Goal: Information Seeking & Learning: Learn about a topic

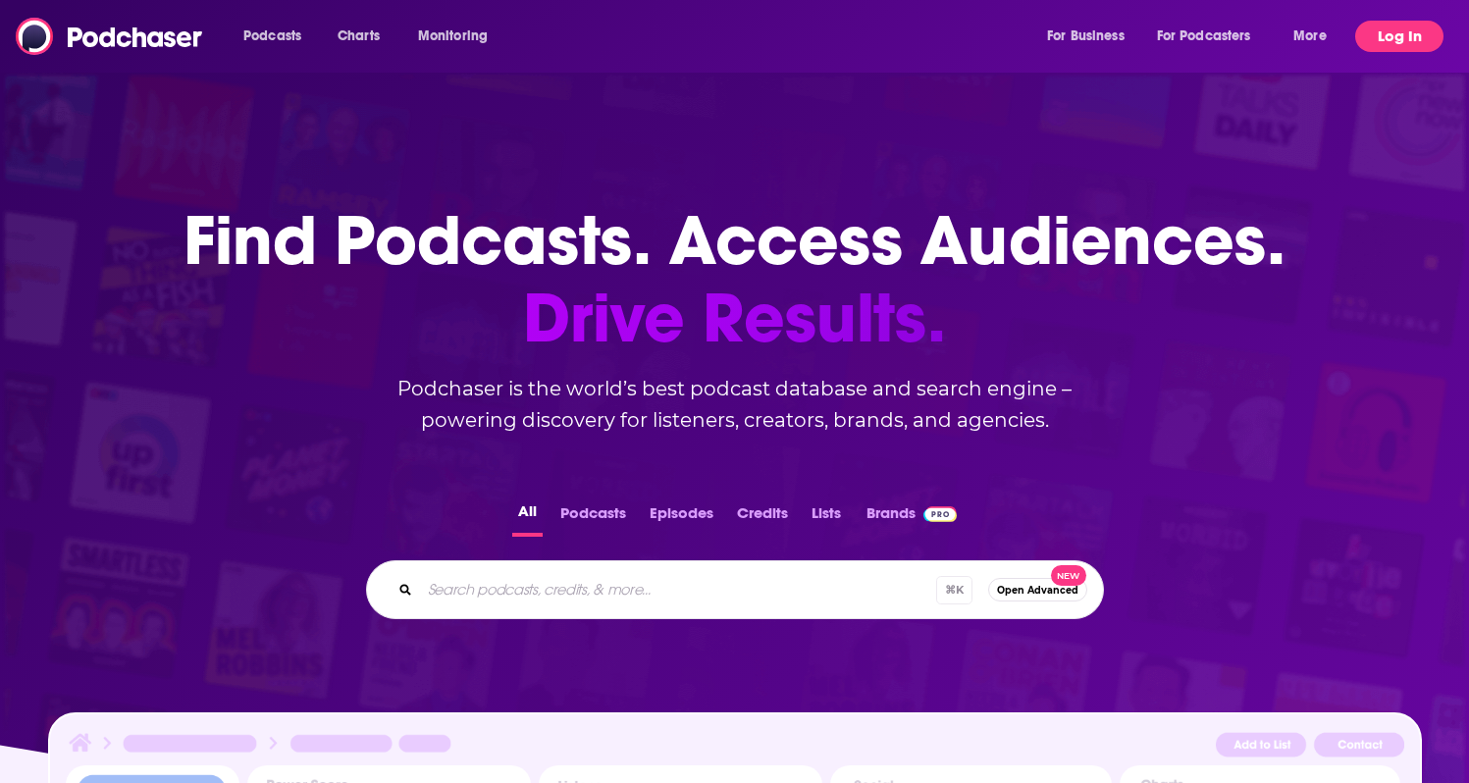
click at [1404, 41] on button "Log In" at bounding box center [1399, 36] width 88 height 31
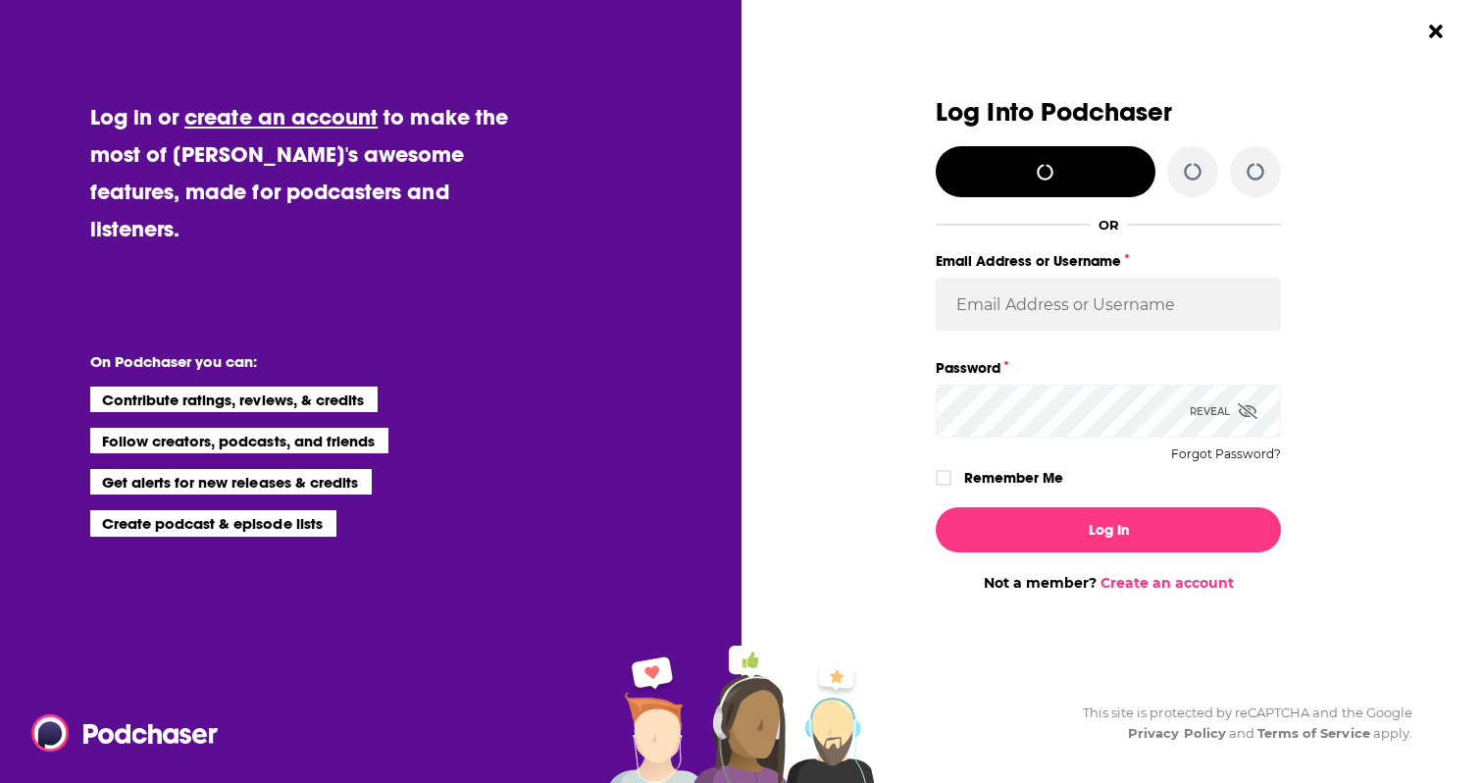
type input "[PERSON_NAME][EMAIL_ADDRESS][DOMAIN_NAME]"
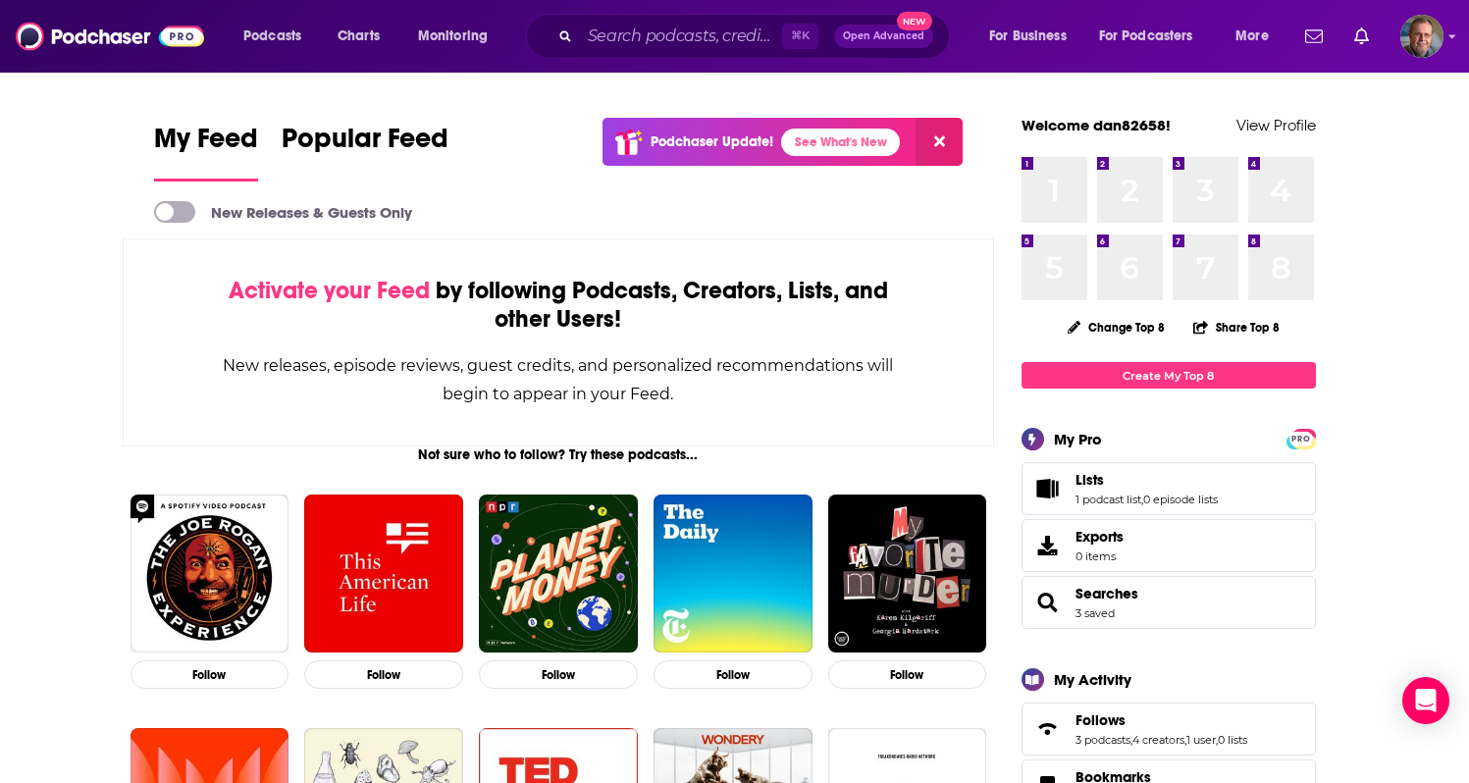
click at [1433, 40] on div at bounding box center [734, 44] width 1469 height 88
click at [647, 38] on input "Search podcasts, credits, & more..." at bounding box center [681, 36] width 202 height 31
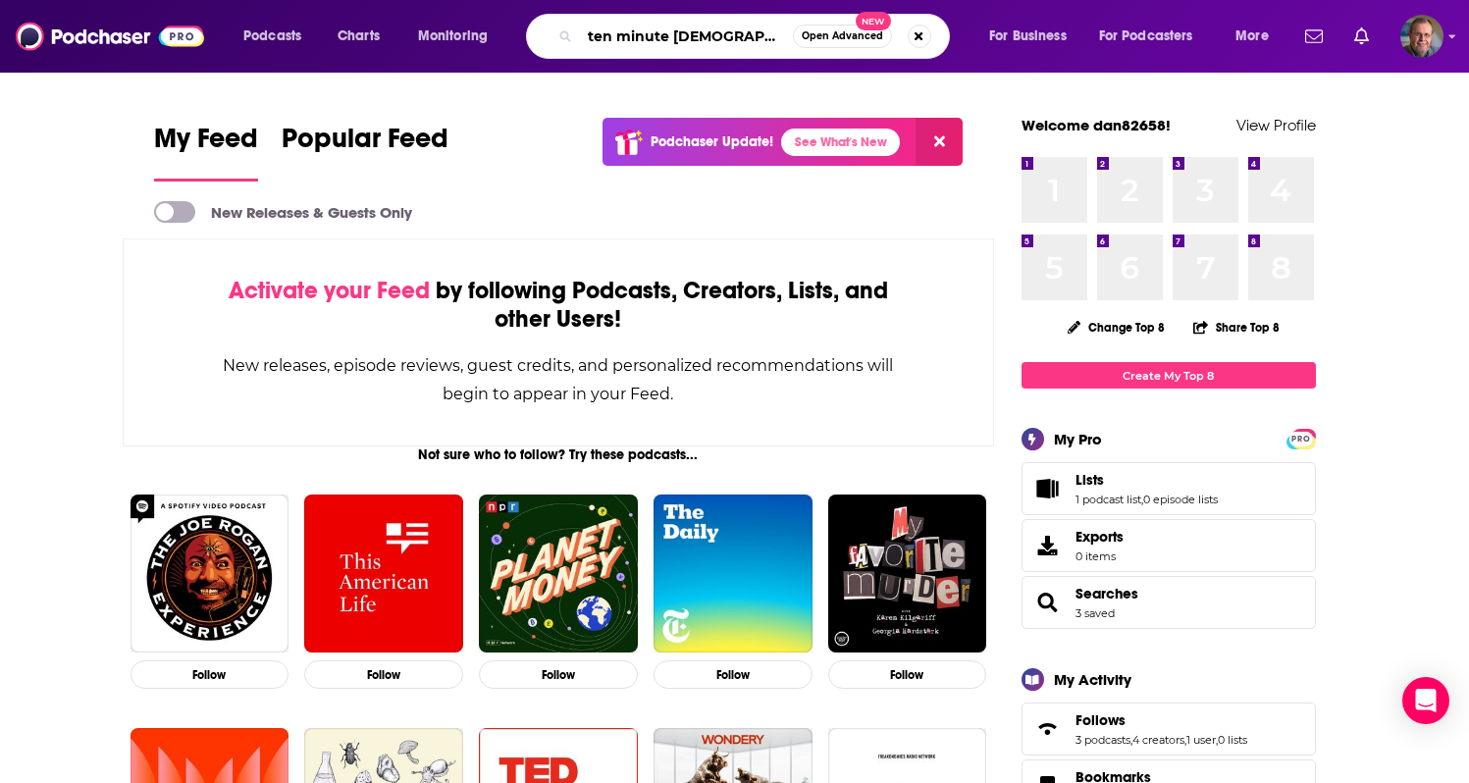
type input "ten minute [DEMOGRAPHIC_DATA]"
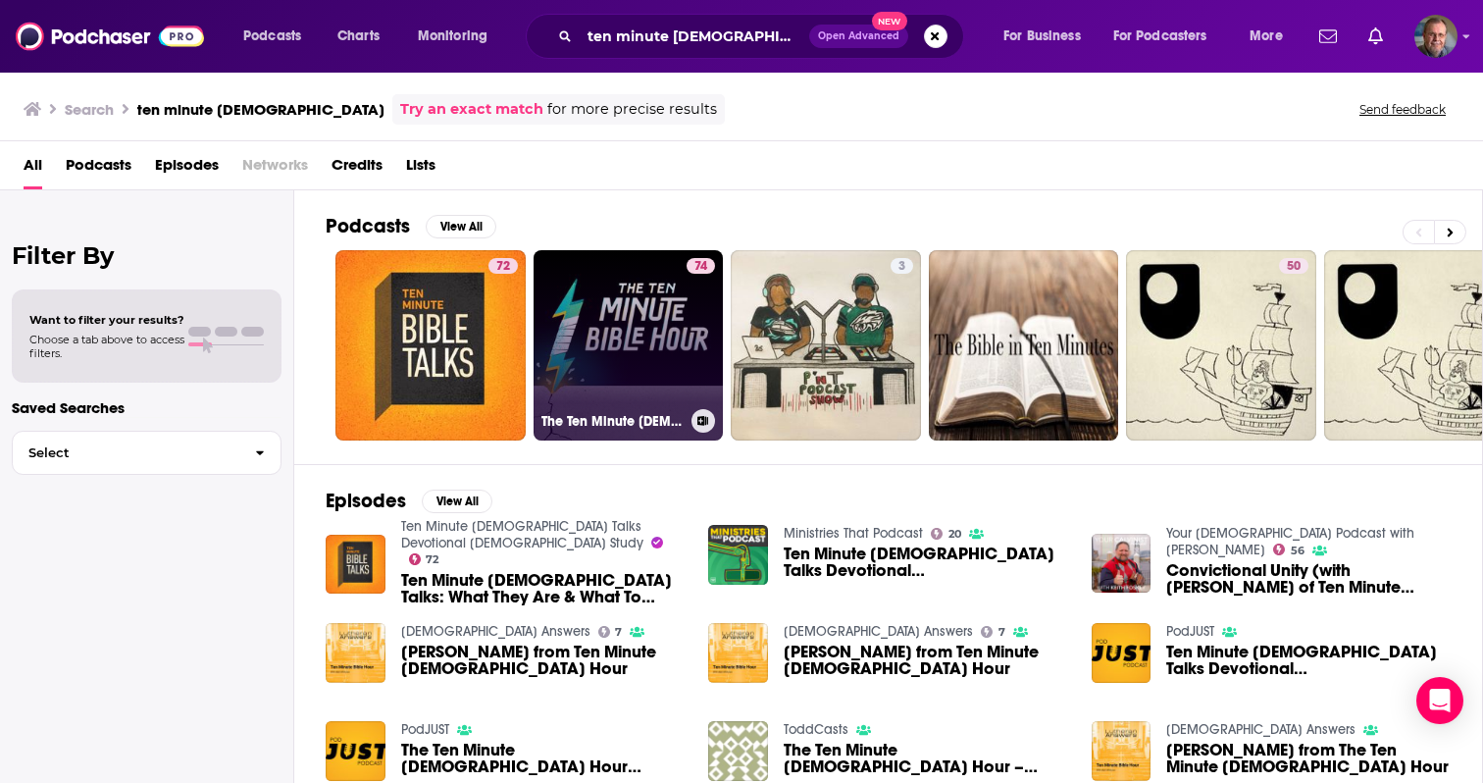
click at [619, 329] on link "74 The Ten Minute [DEMOGRAPHIC_DATA] Hour Podcast" at bounding box center [629, 345] width 190 height 190
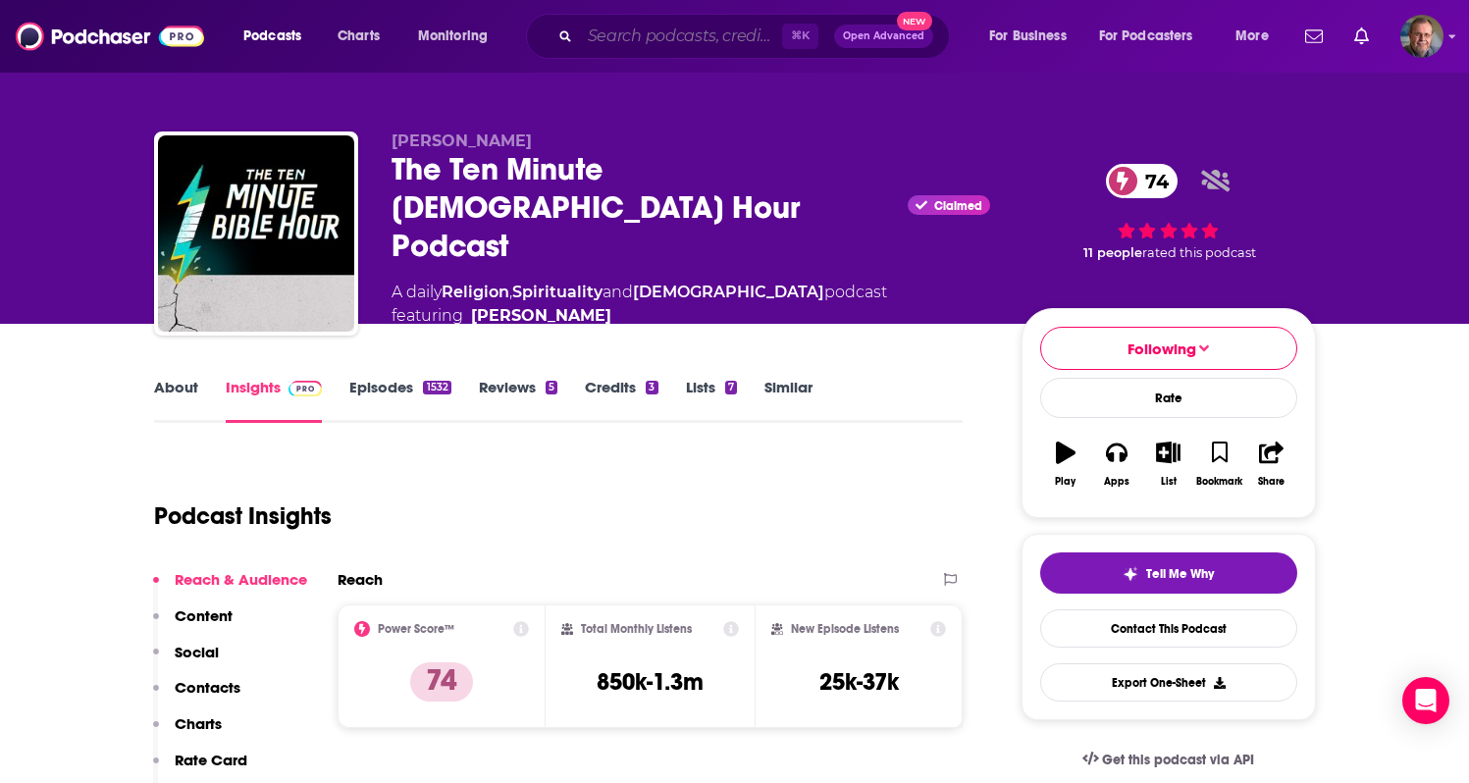
click at [643, 28] on input "Search podcasts, credits, & more..." at bounding box center [681, 36] width 202 height 31
